Goal: Task Accomplishment & Management: Manage account settings

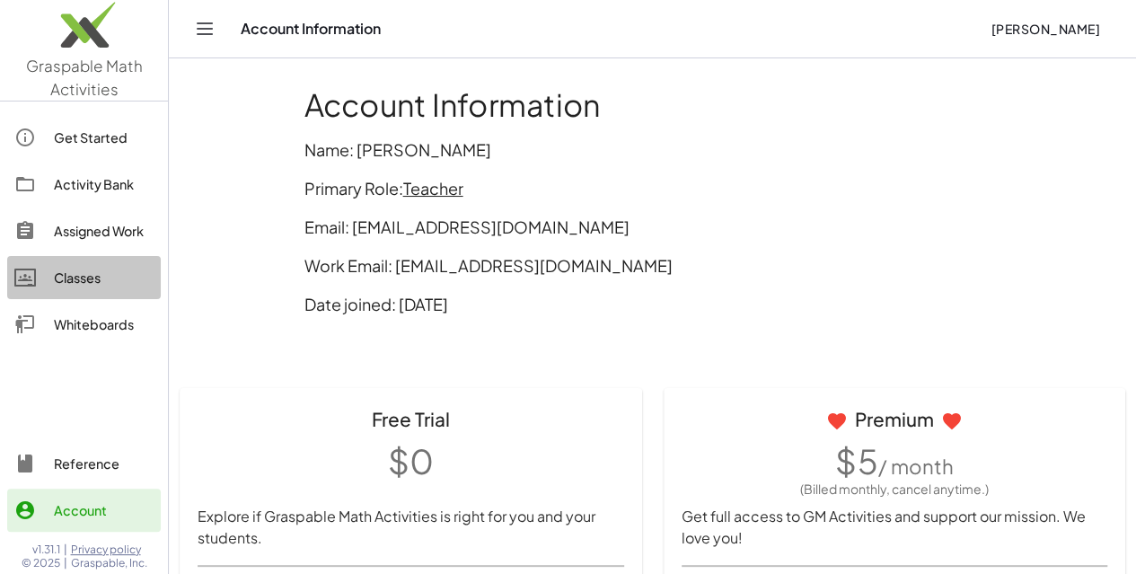
click at [97, 267] on div "Classes" at bounding box center [104, 278] width 100 height 22
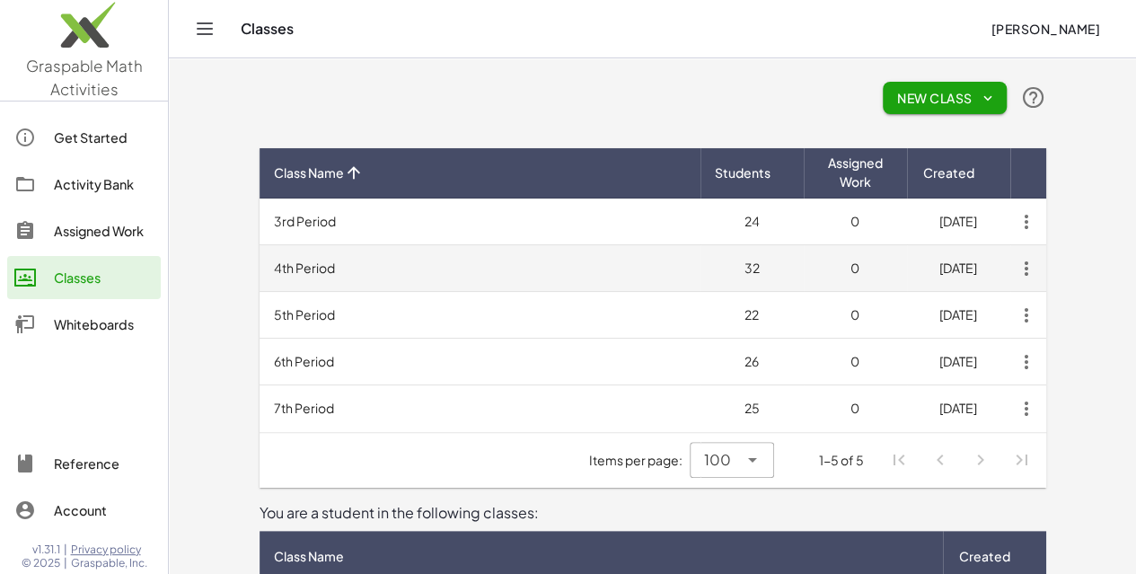
click at [700, 268] on td "4th Period" at bounding box center [479, 268] width 441 height 47
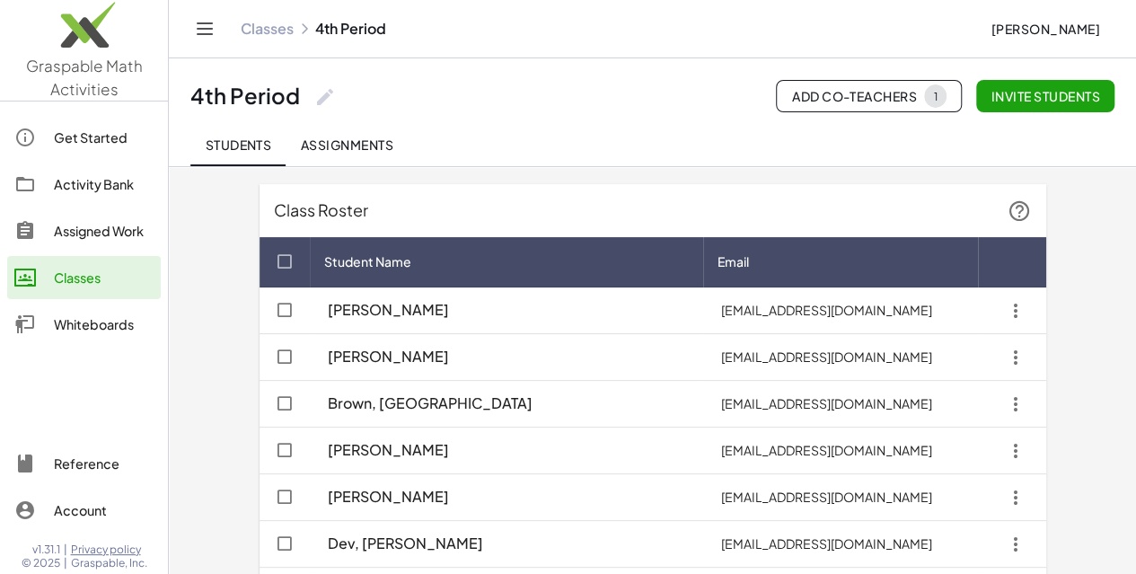
click at [601, 411] on div "Brown, [GEOGRAPHIC_DATA]" at bounding box center [506, 404] width 364 height 36
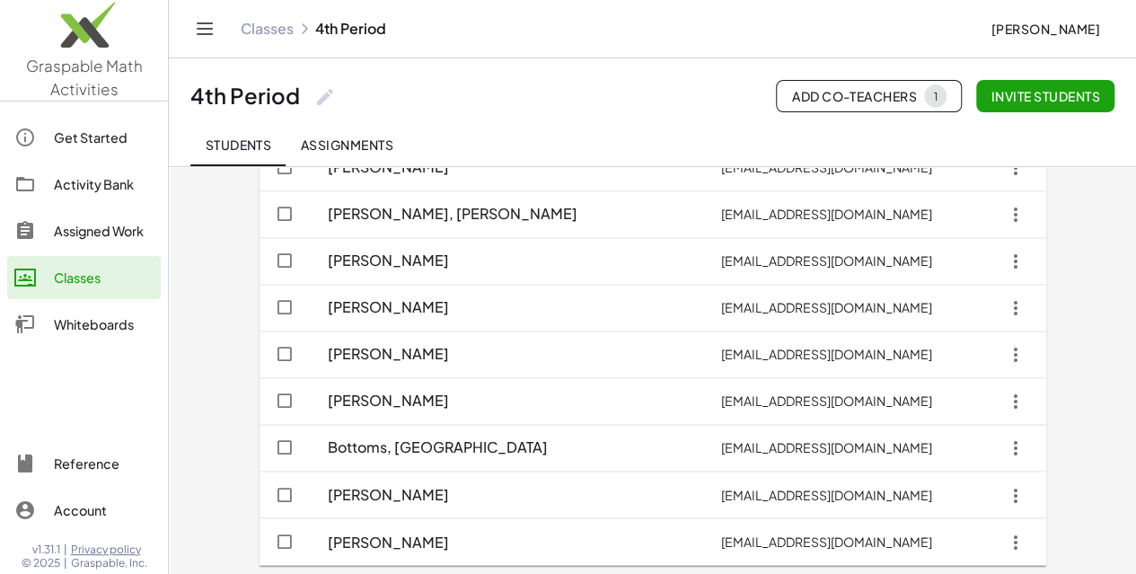
scroll to position [1217, 0]
click at [1032, 447] on icon "button" at bounding box center [1015, 447] width 32 height 32
click at [1065, 408] on div "Delete student" at bounding box center [1044, 402] width 104 height 22
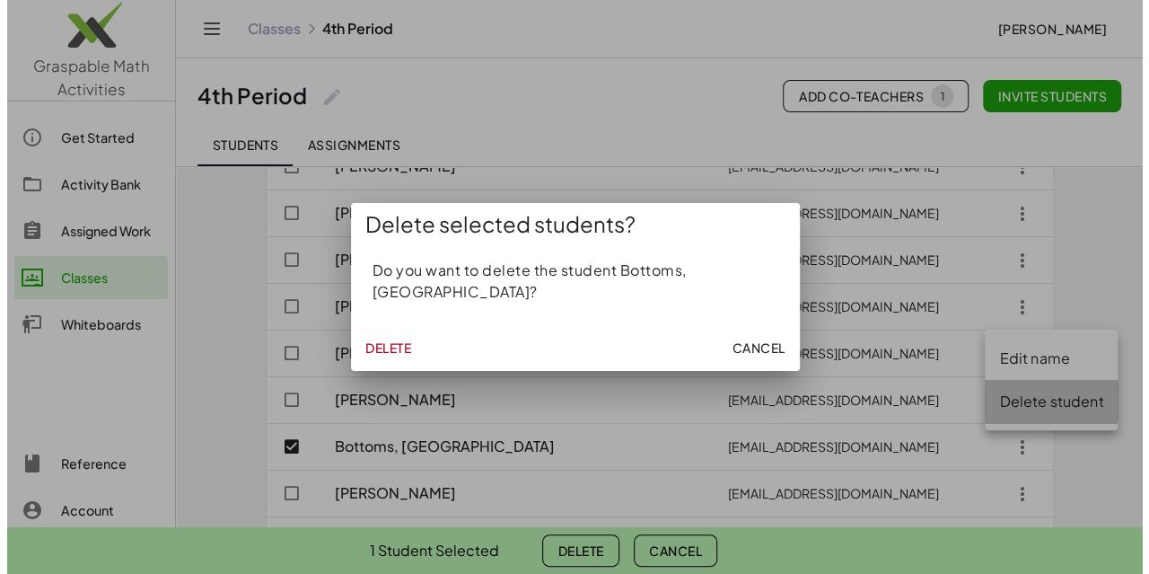
scroll to position [0, 0]
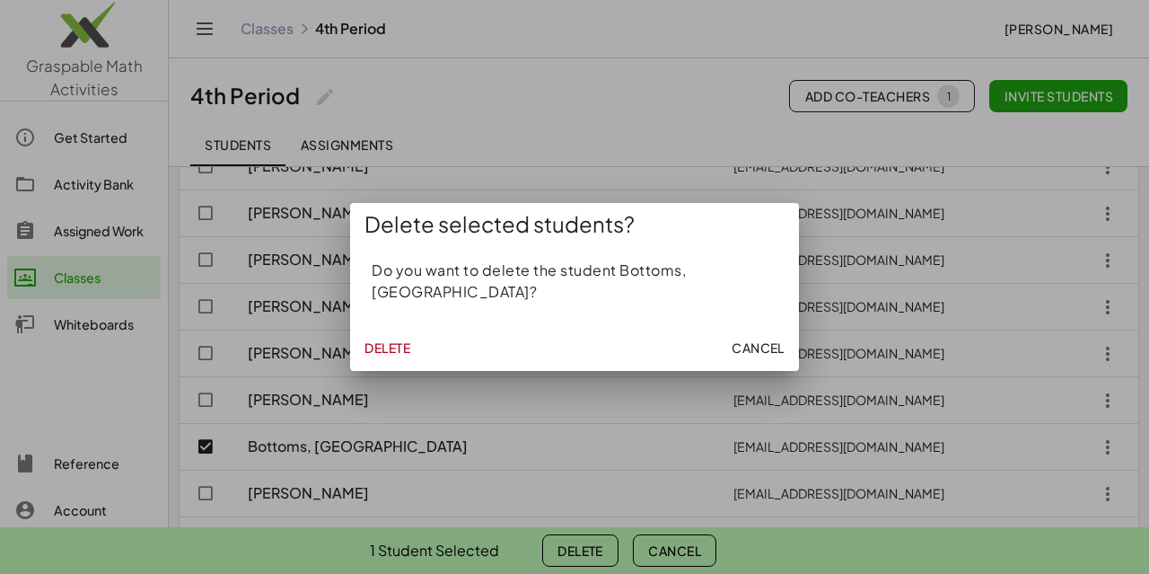
click at [399, 339] on span "Delete" at bounding box center [387, 347] width 46 height 16
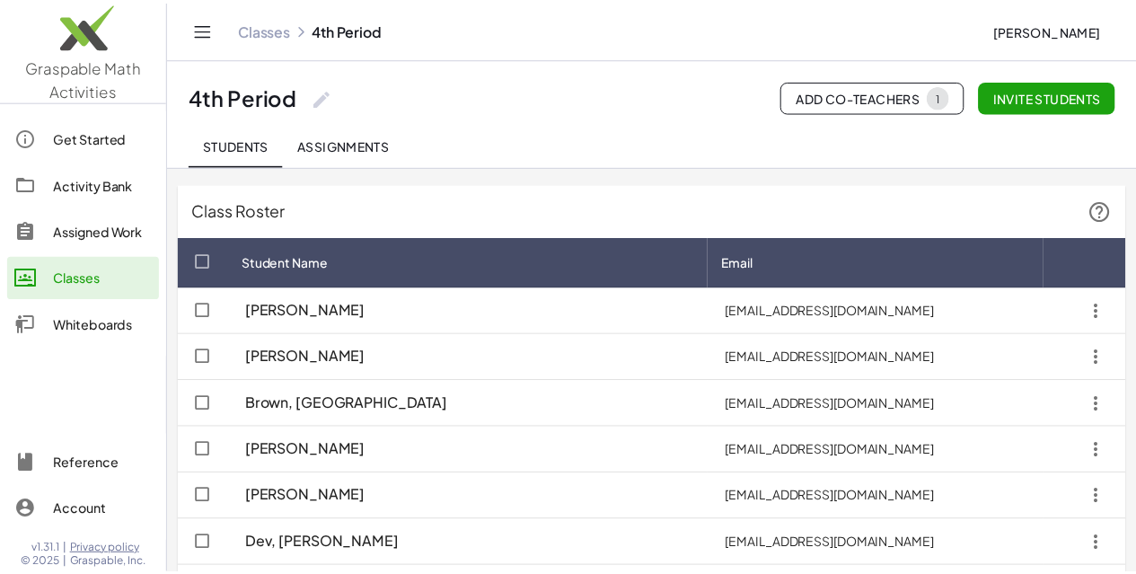
scroll to position [1171, 0]
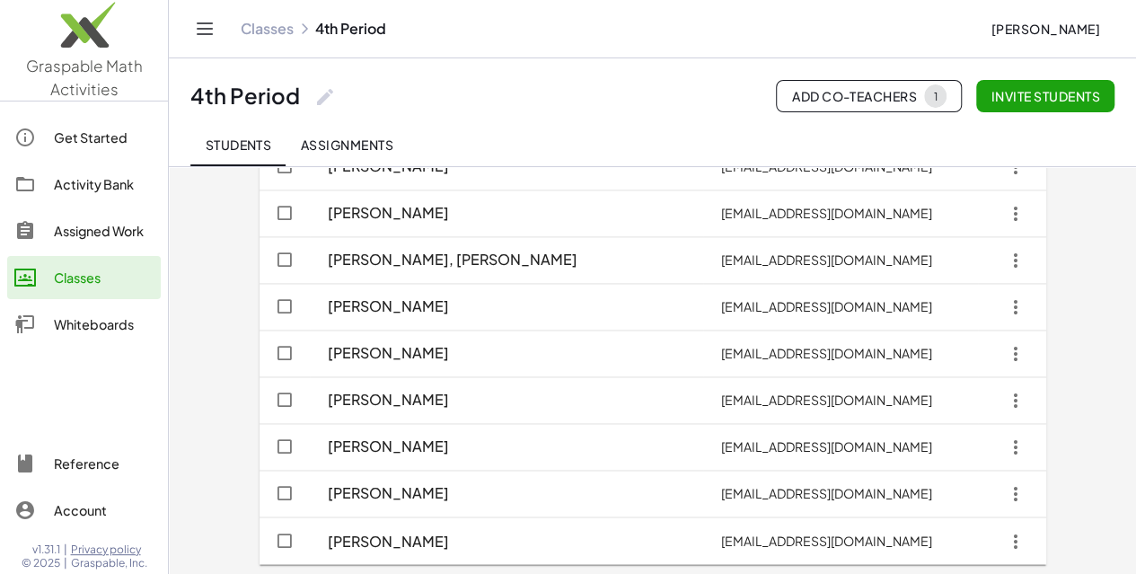
click at [257, 30] on link "Classes" at bounding box center [267, 29] width 53 height 18
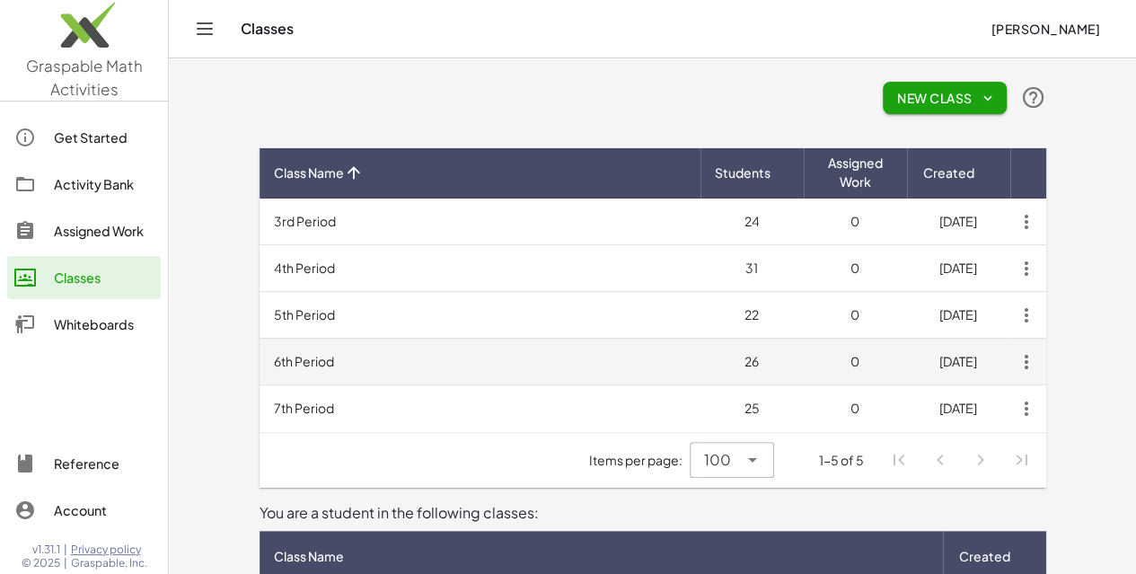
click at [287, 363] on td "6th Period" at bounding box center [479, 361] width 441 height 47
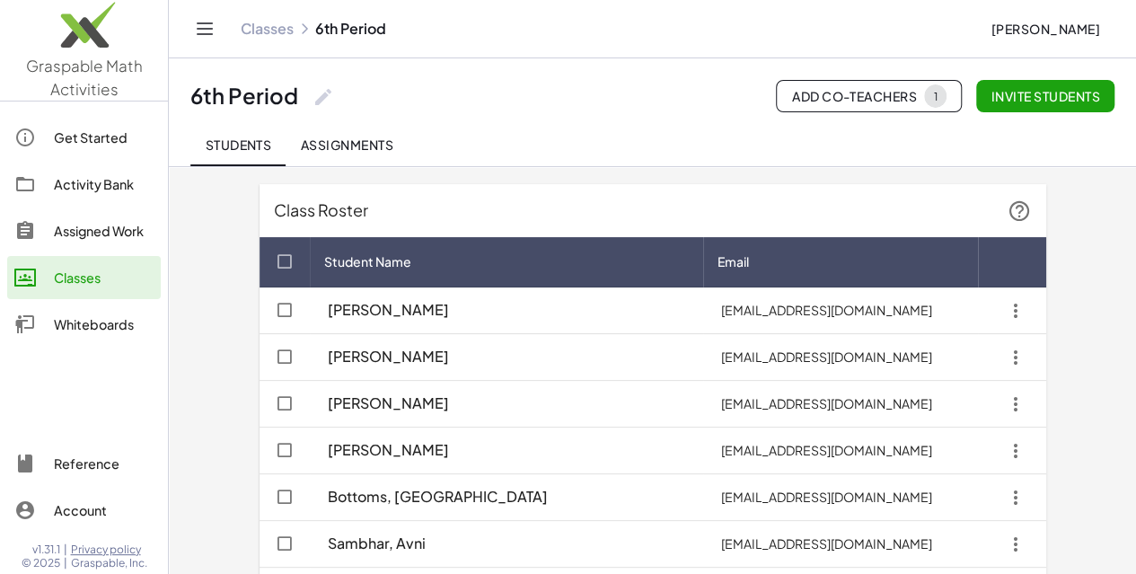
click at [1032, 311] on icon "button" at bounding box center [1015, 310] width 32 height 32
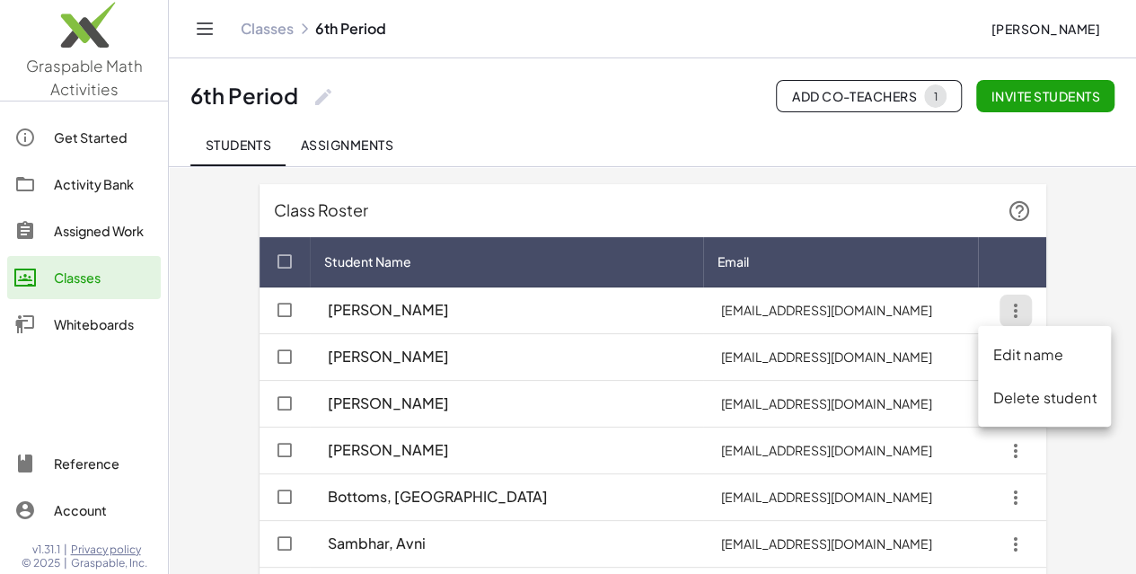
click at [1038, 409] on div "Delete student" at bounding box center [1044, 397] width 133 height 43
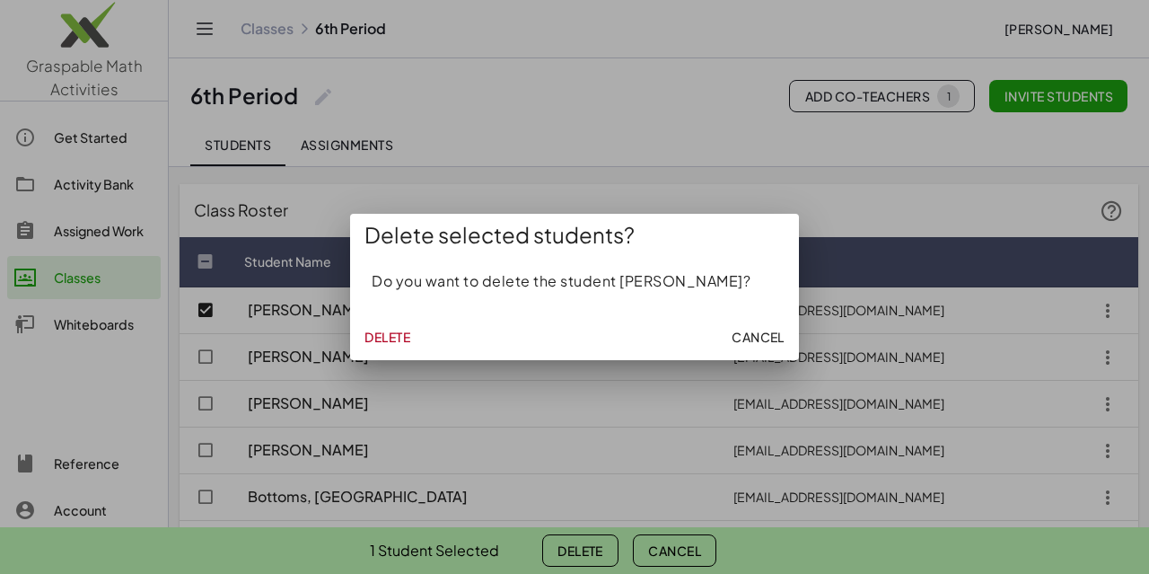
click at [364, 335] on span "Delete" at bounding box center [387, 337] width 46 height 16
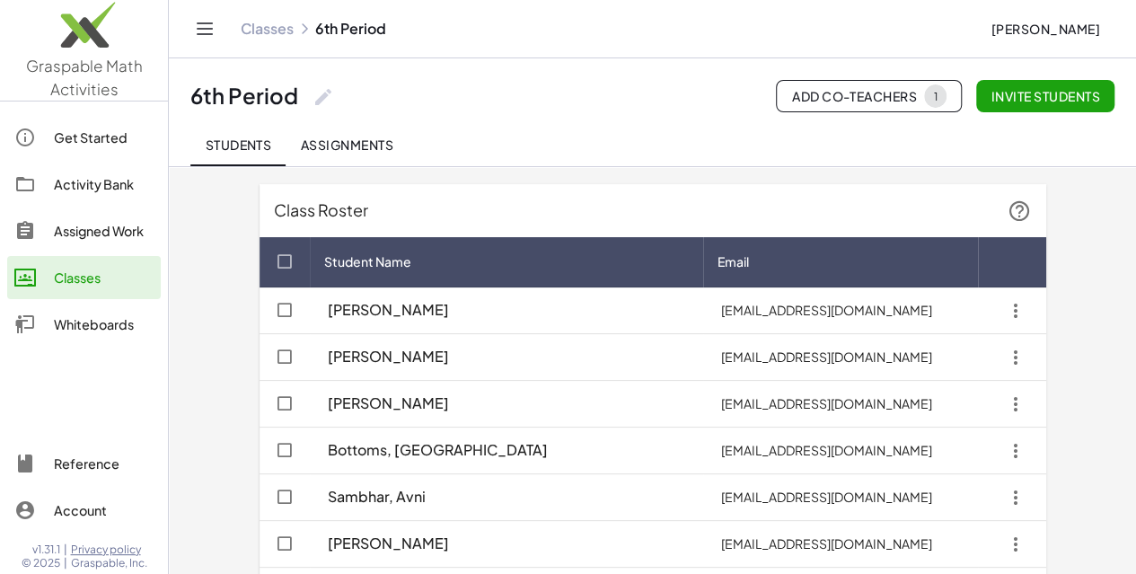
click at [81, 277] on div "Classes" at bounding box center [104, 278] width 100 height 22
